Goal: Navigation & Orientation: Find specific page/section

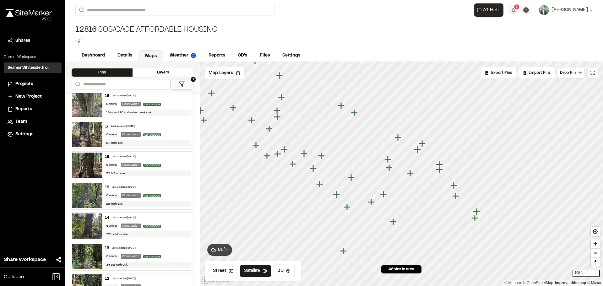
scroll to position [1213, 0]
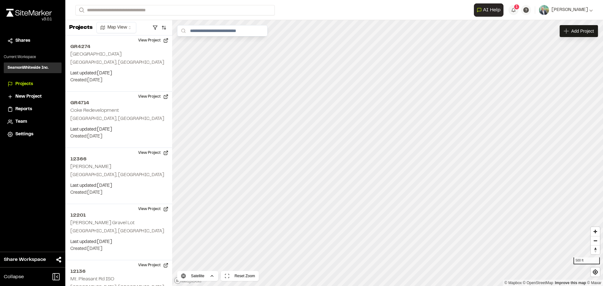
scroll to position [377, 0]
